Goal: Check status: Check status

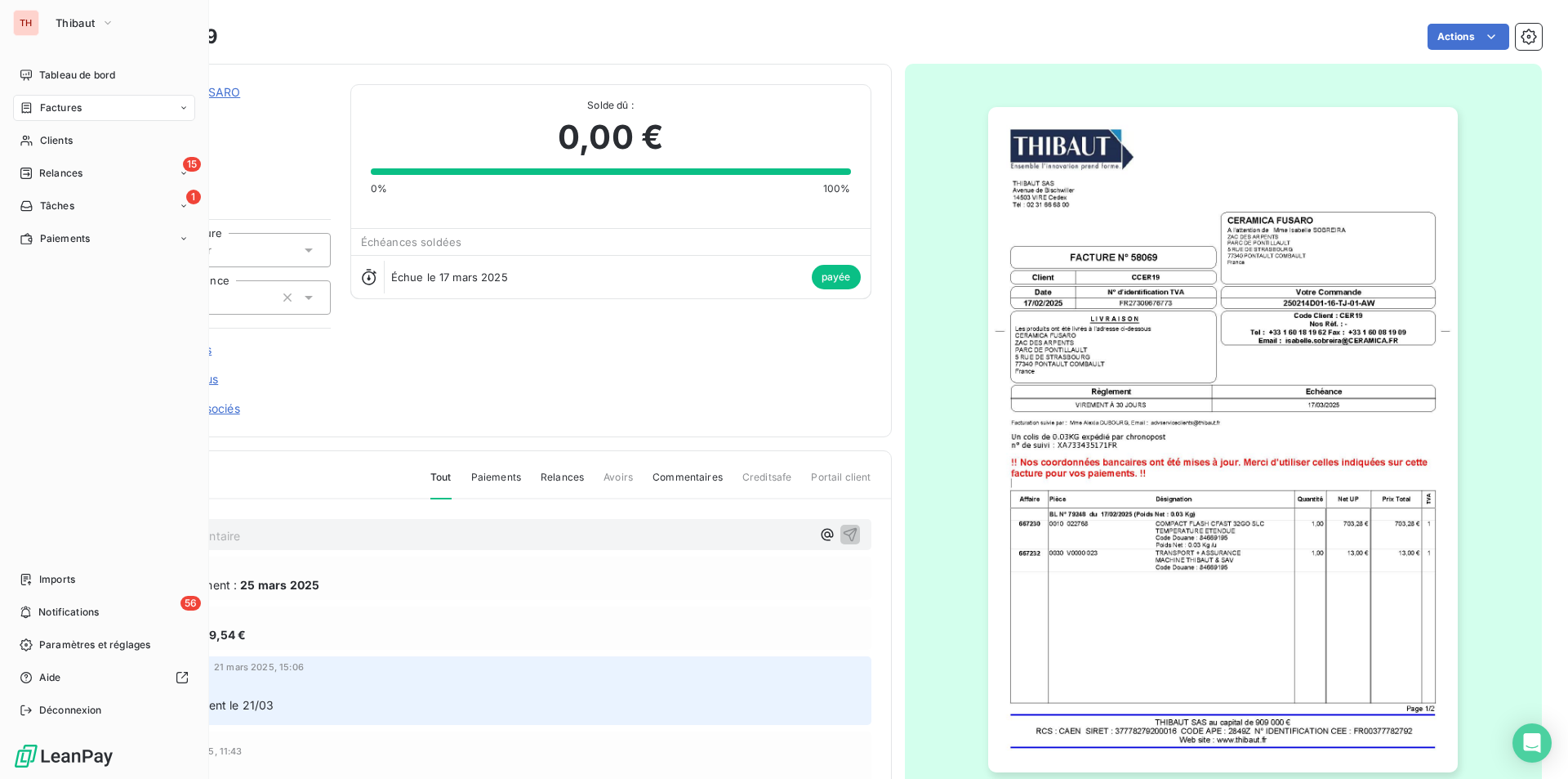
drag, startPoint x: 61, startPoint y: 134, endPoint x: 256, endPoint y: 146, distance: 195.4
click at [61, 134] on span "Clients" at bounding box center [56, 140] width 33 height 15
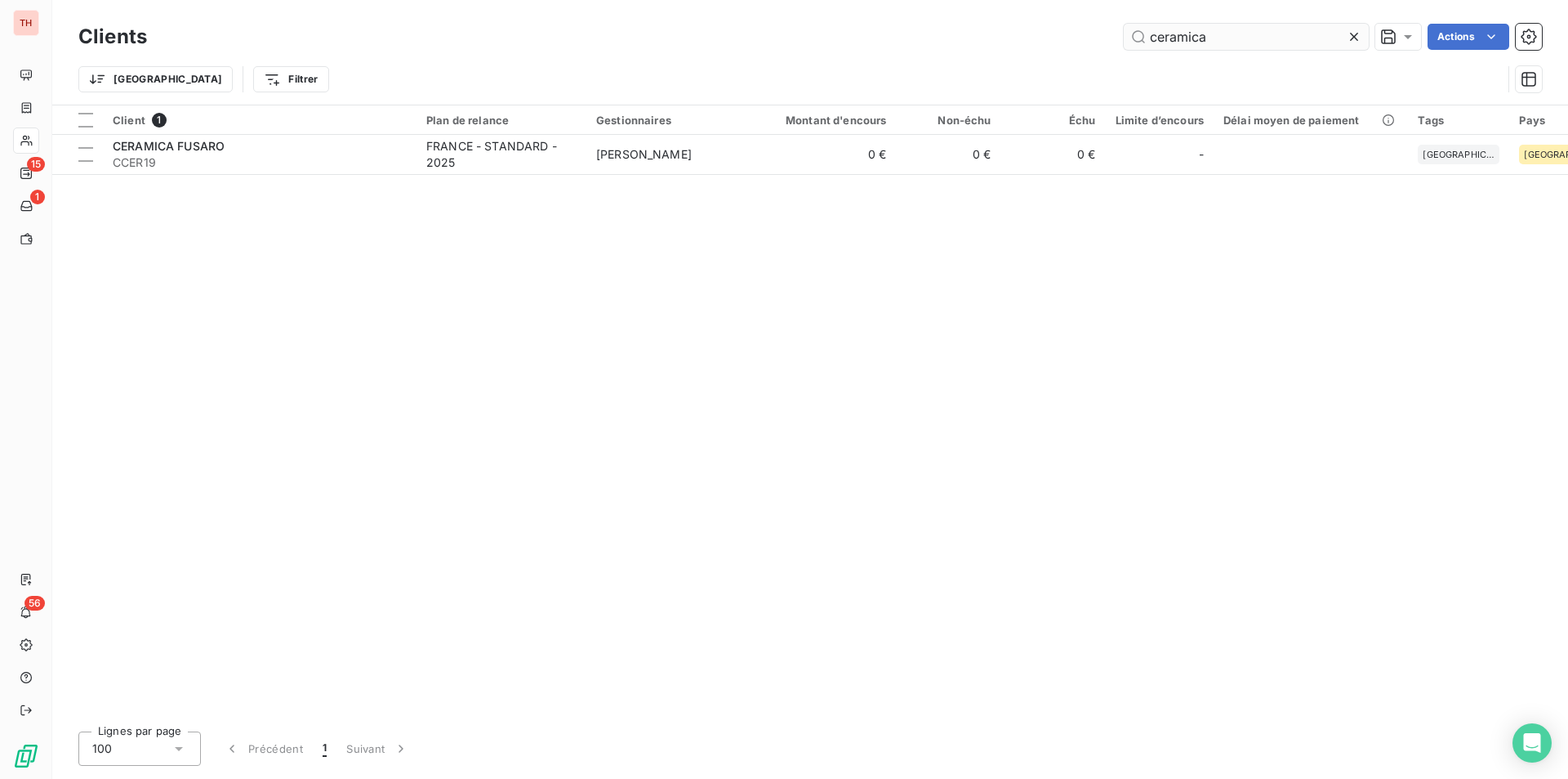
click at [1352, 31] on icon at bounding box center [1354, 36] width 16 height 16
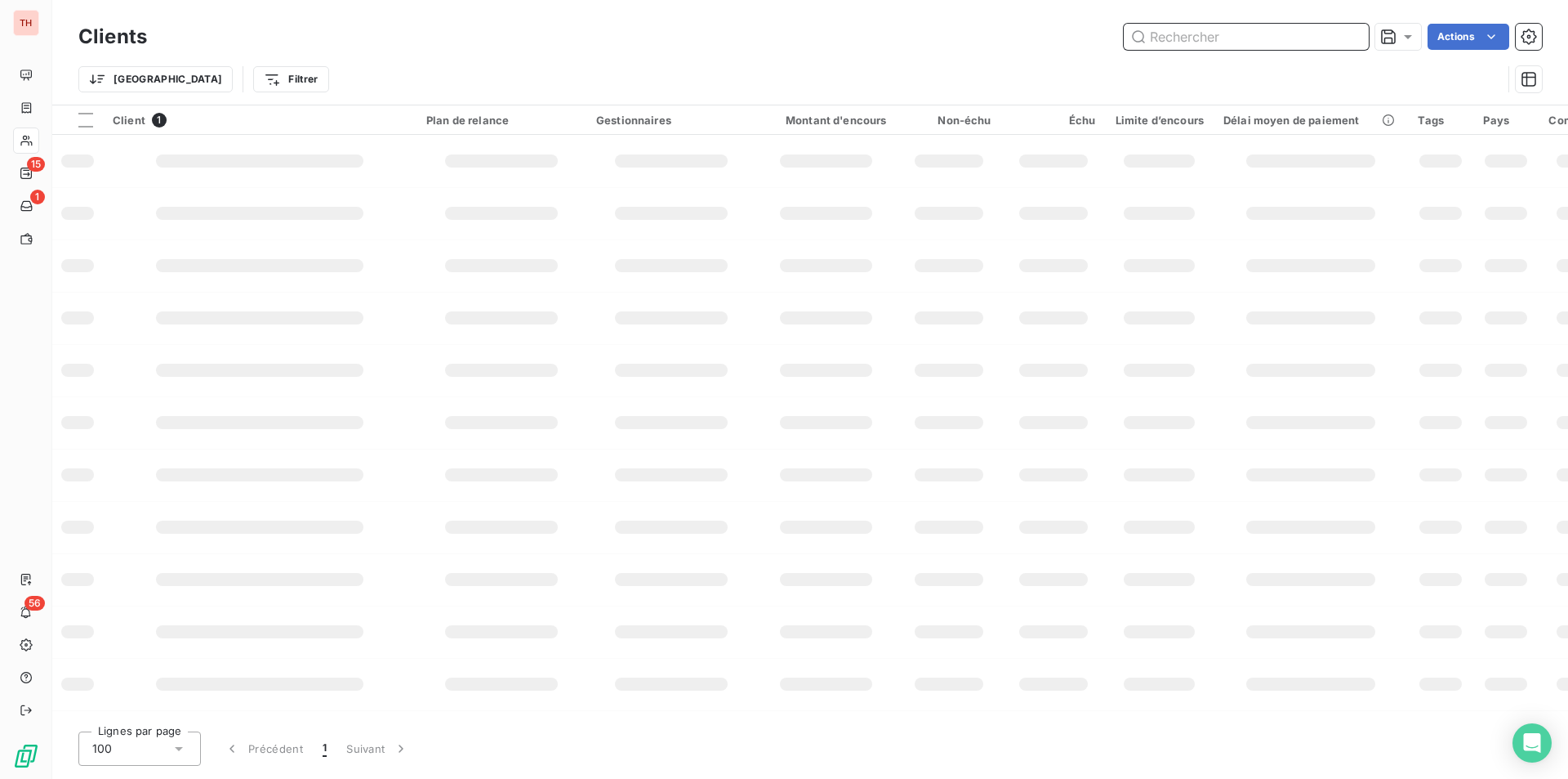
drag, startPoint x: 1270, startPoint y: 33, endPoint x: 1233, endPoint y: 49, distance: 40.3
click at [1270, 33] on input "text" at bounding box center [1246, 36] width 245 height 26
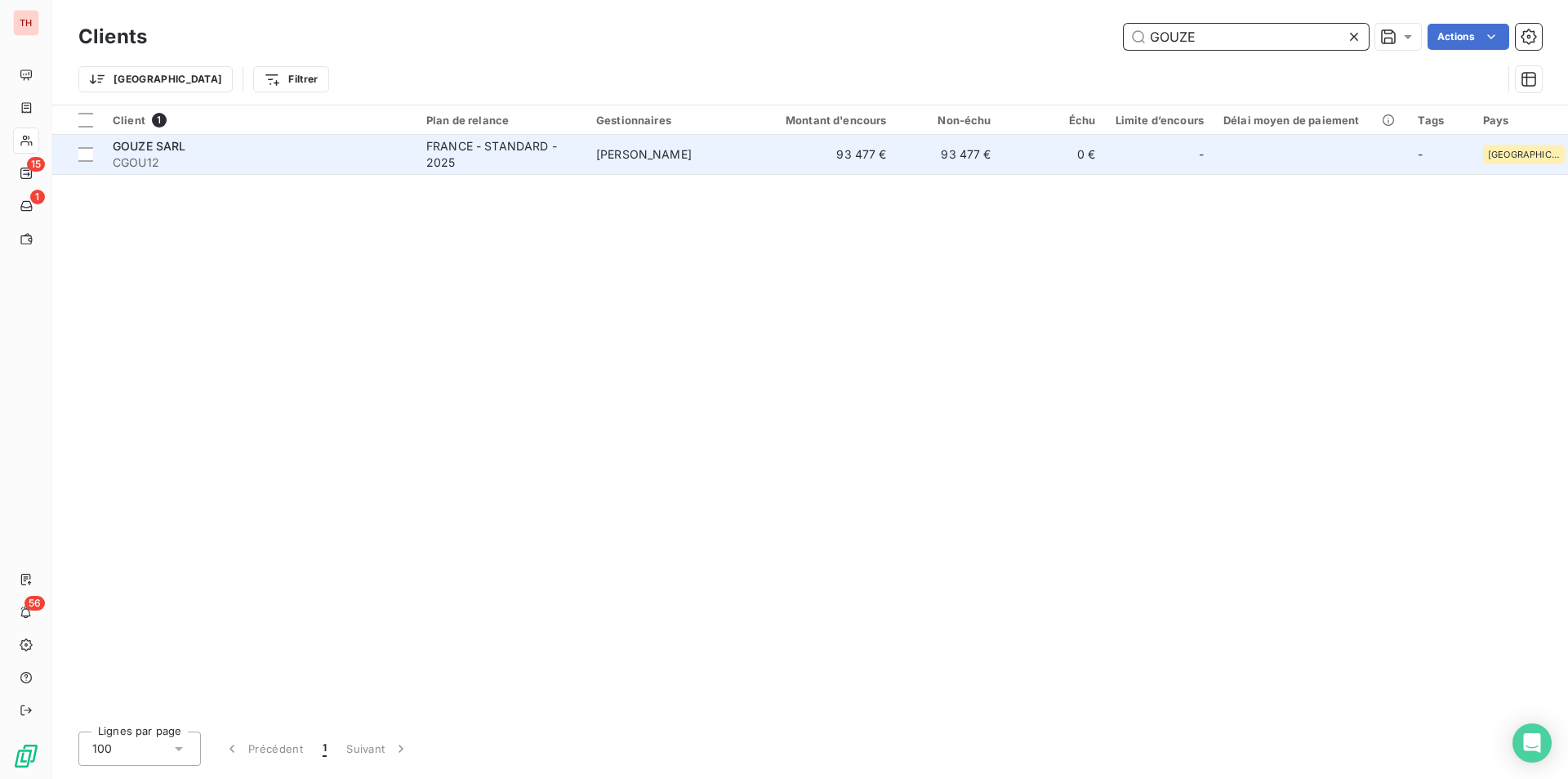
type input "GOUZE"
click at [245, 150] on div "GOUZE SARL" at bounding box center [259, 146] width 294 height 16
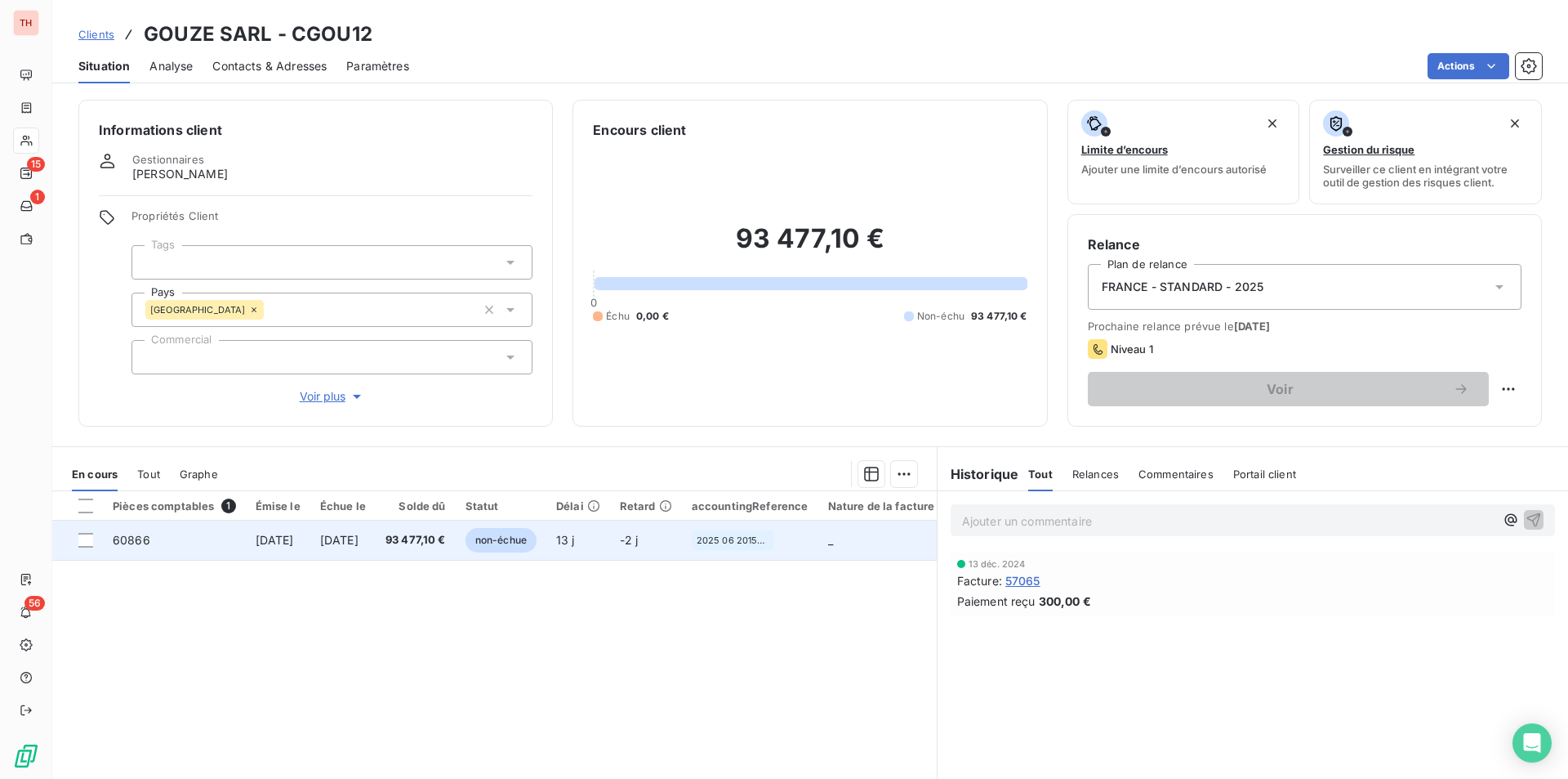
click at [359, 539] on span "[DATE]" at bounding box center [339, 539] width 39 height 14
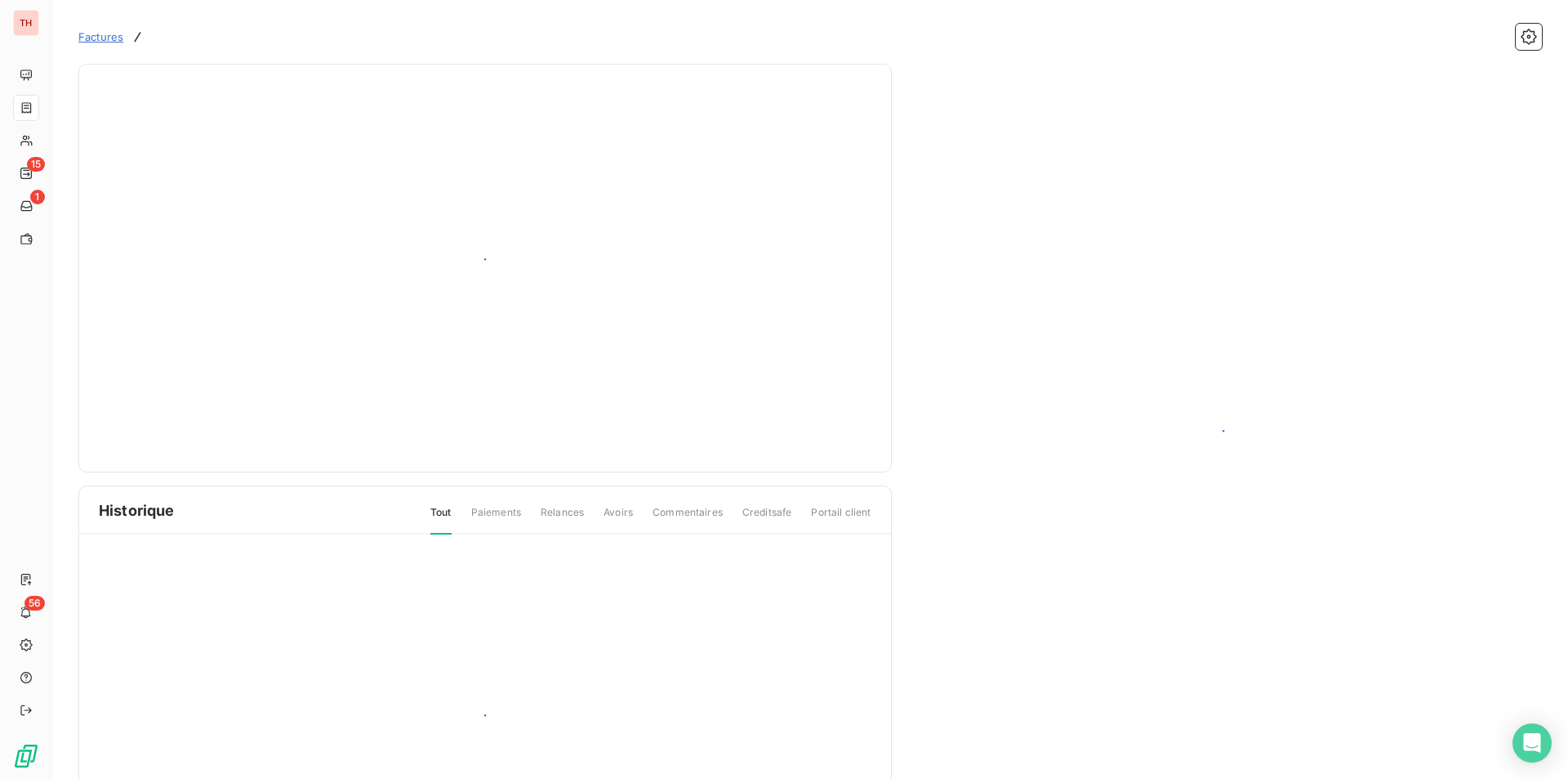
click at [403, 539] on div at bounding box center [485, 724] width 812 height 378
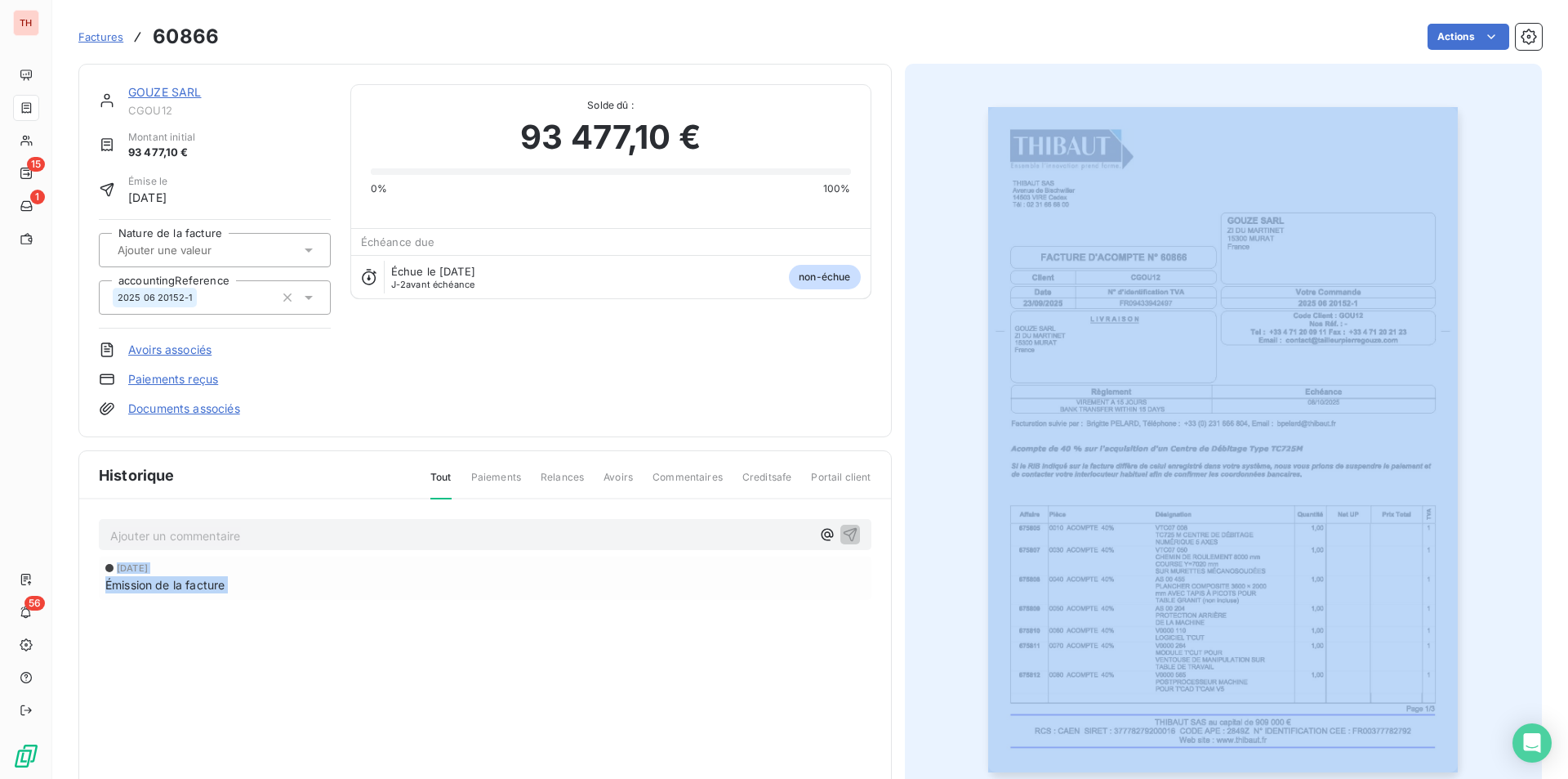
click at [1226, 427] on img "button" at bounding box center [1223, 438] width 469 height 665
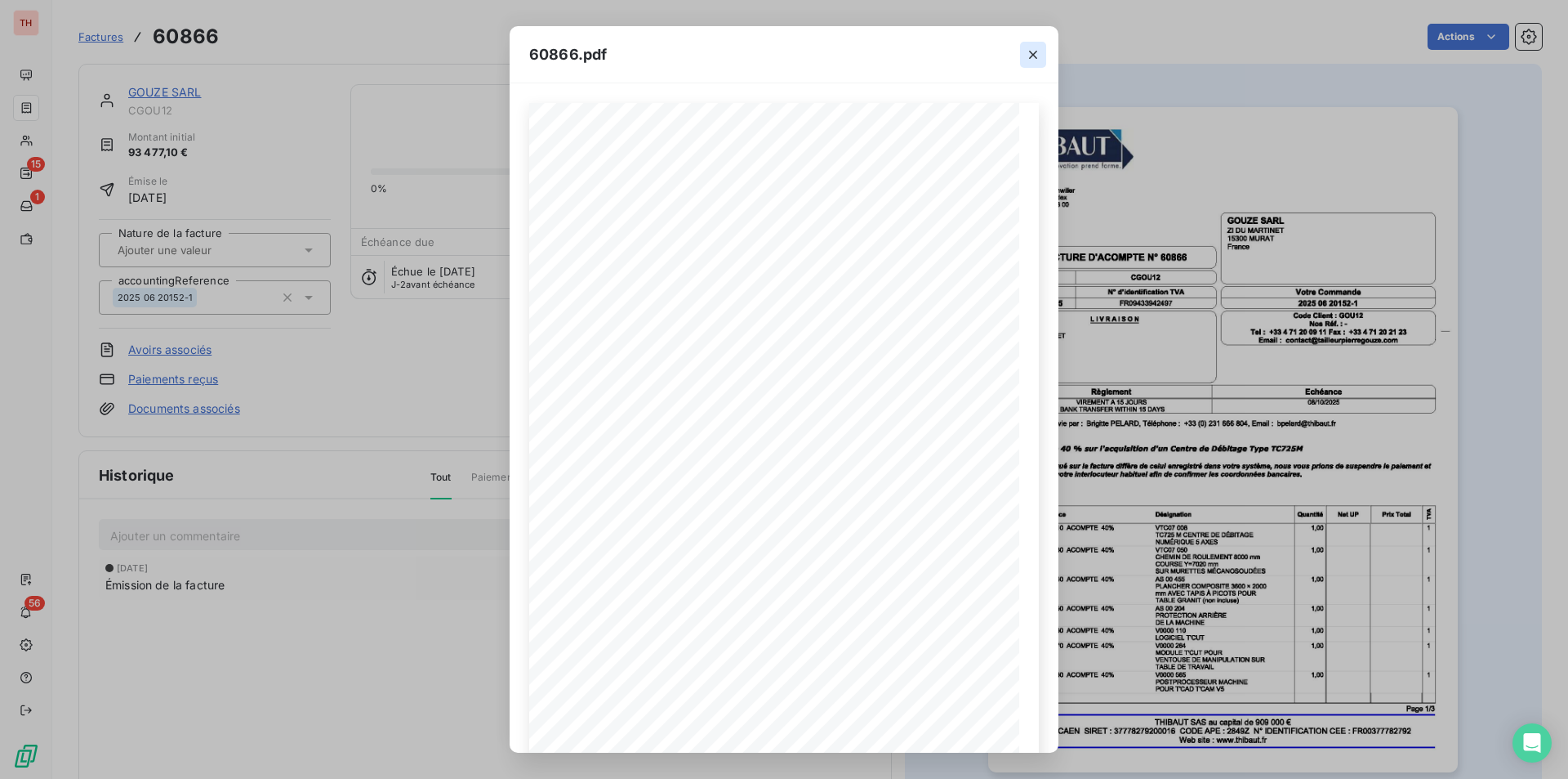
click at [1031, 48] on icon "button" at bounding box center [1033, 54] width 16 height 16
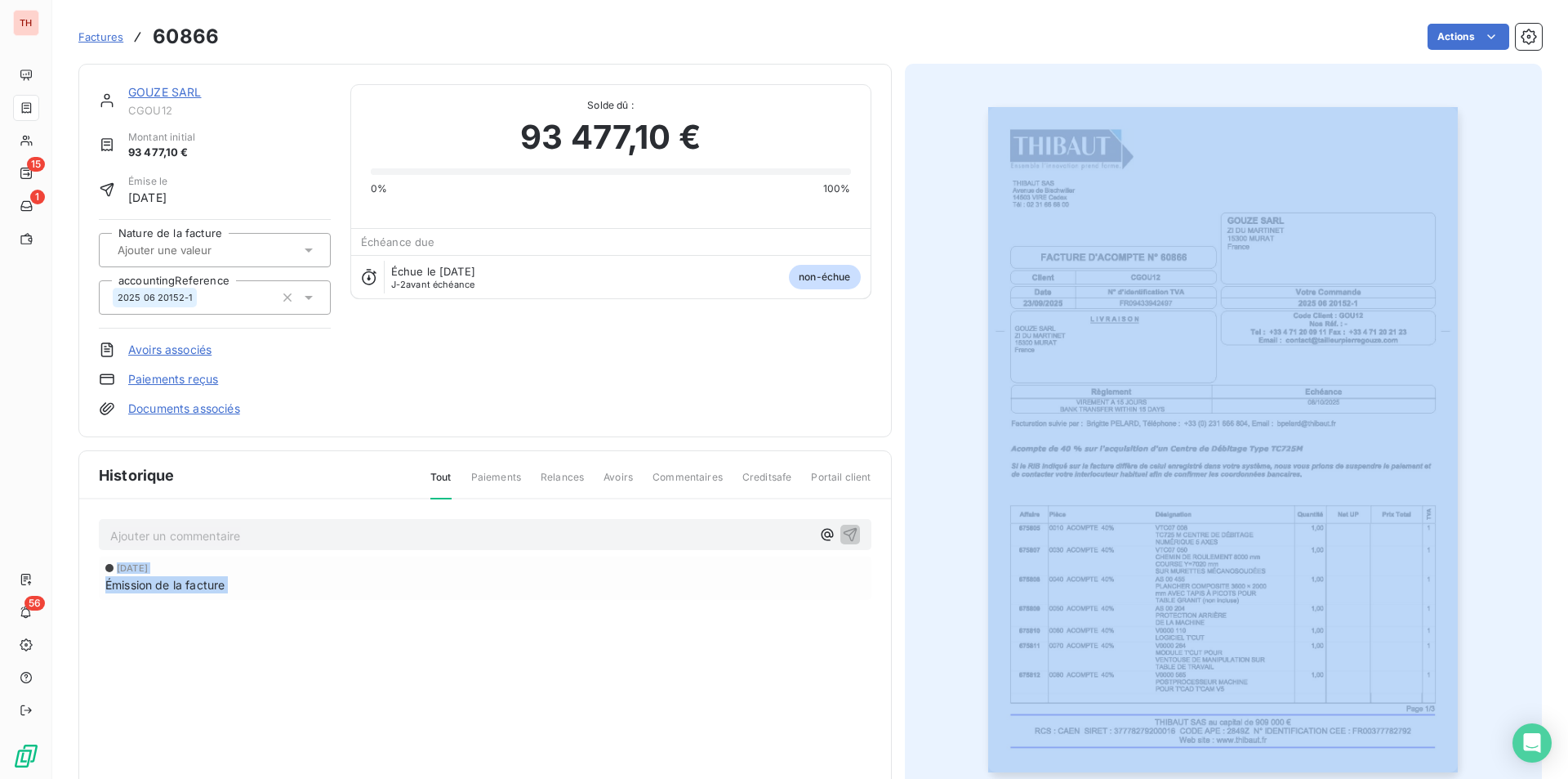
click at [446, 663] on div "[DATE] Émission de la facture" at bounding box center [485, 610] width 773 height 109
